Goal: Communication & Community: Answer question/provide support

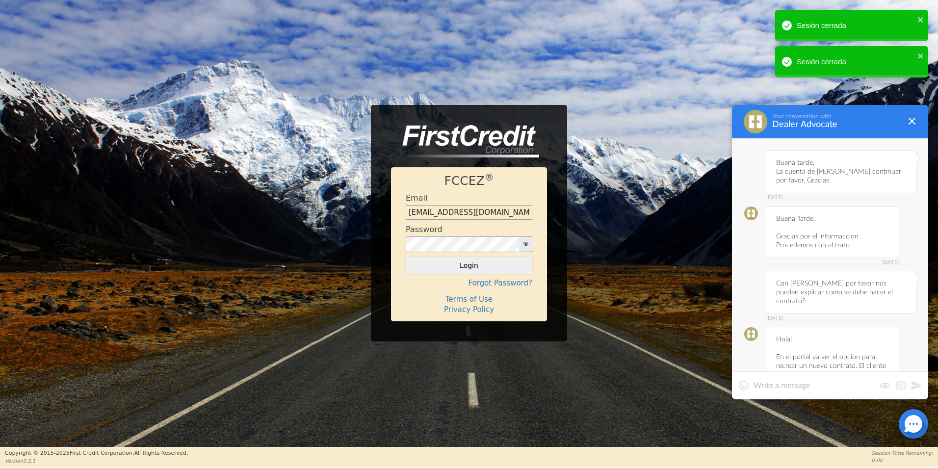
scroll to position [1476, 0]
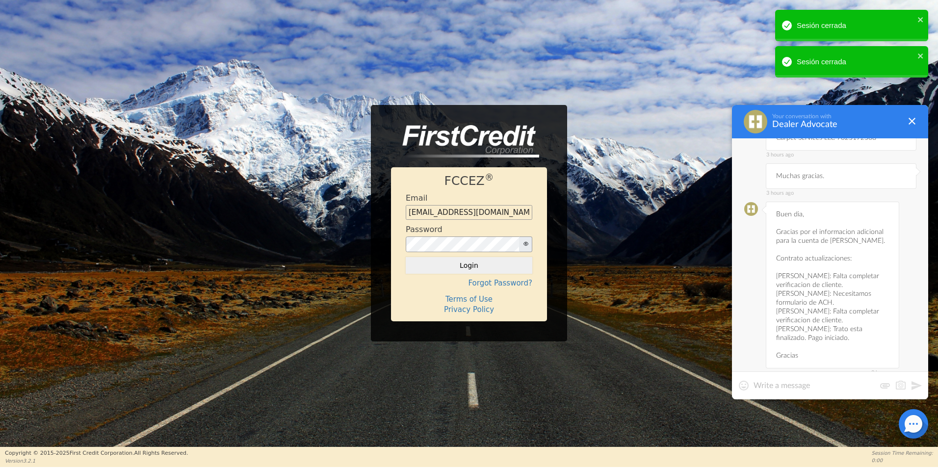
click at [650, 374] on div "FCCEZ ® Email [EMAIL_ADDRESS][DOMAIN_NAME] Password Login Forgot Password? Term…" at bounding box center [469, 223] width 938 height 447
click at [819, 385] on textarea at bounding box center [814, 386] width 122 height 10
drag, startPoint x: 775, startPoint y: 267, endPoint x: 825, endPoint y: 267, distance: 49.5
click at [825, 267] on div "3 hours ago Buen dia, Gracias por el informacion adicional para la cuenta de [P…" at bounding box center [832, 285] width 133 height 167
copy div "[PERSON_NAME]:"
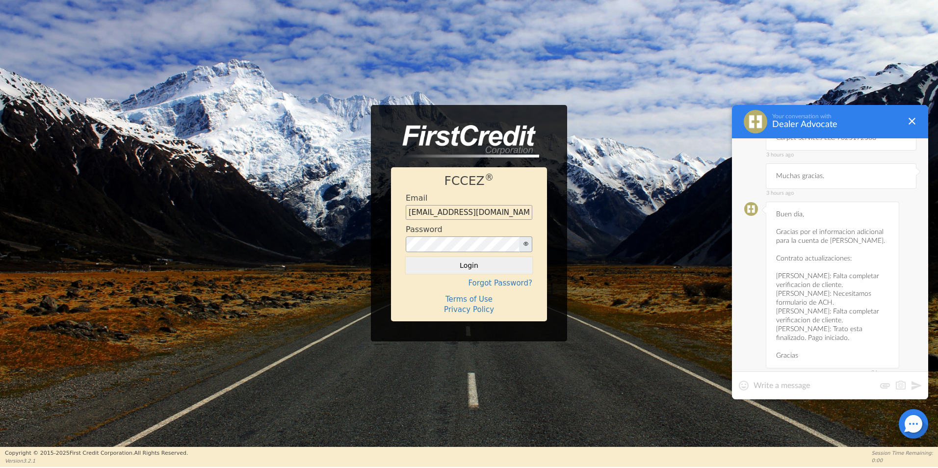
click at [801, 385] on textarea at bounding box center [814, 386] width 122 height 10
paste textarea "[PERSON_NAME]:"
type textarea "Po r favor se pueden comunicar con [PERSON_NAME] a las 4pm. Muchas gracias."
click at [919, 385] on button at bounding box center [916, 386] width 12 height 12
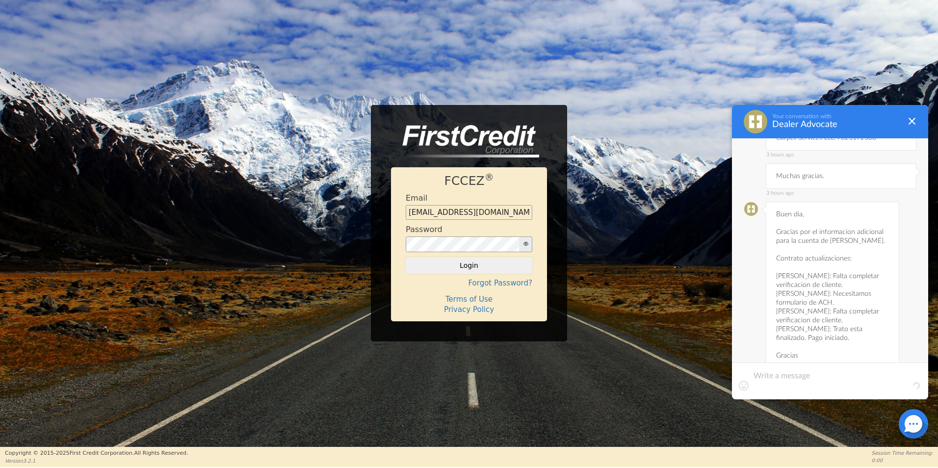
scroll to position [1532, 0]
